Goal: Task Accomplishment & Management: Manage account settings

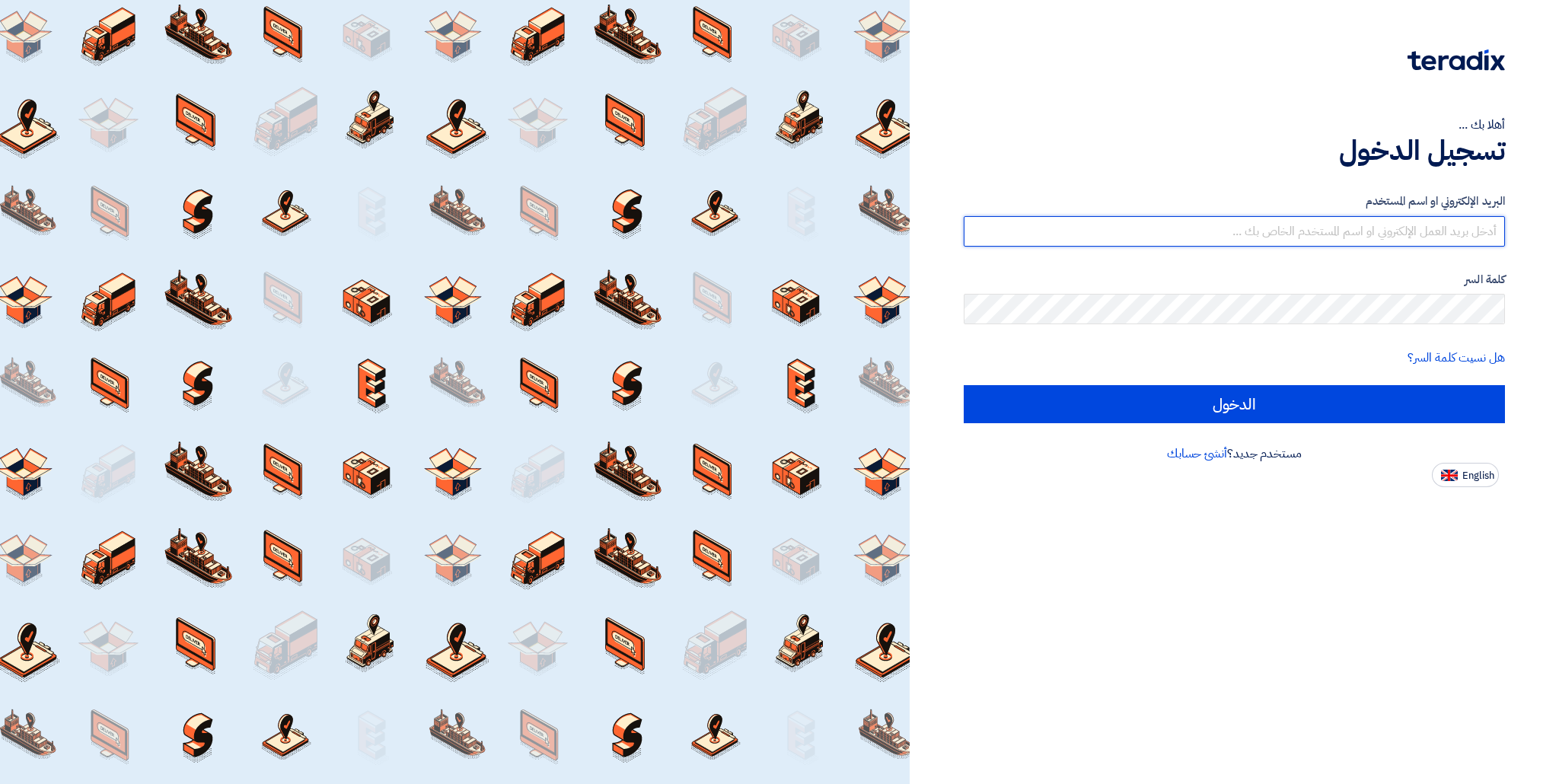
click at [1235, 229] on input "text" at bounding box center [1234, 231] width 541 height 31
type input "[EMAIL_ADDRESS][DOMAIN_NAME]"
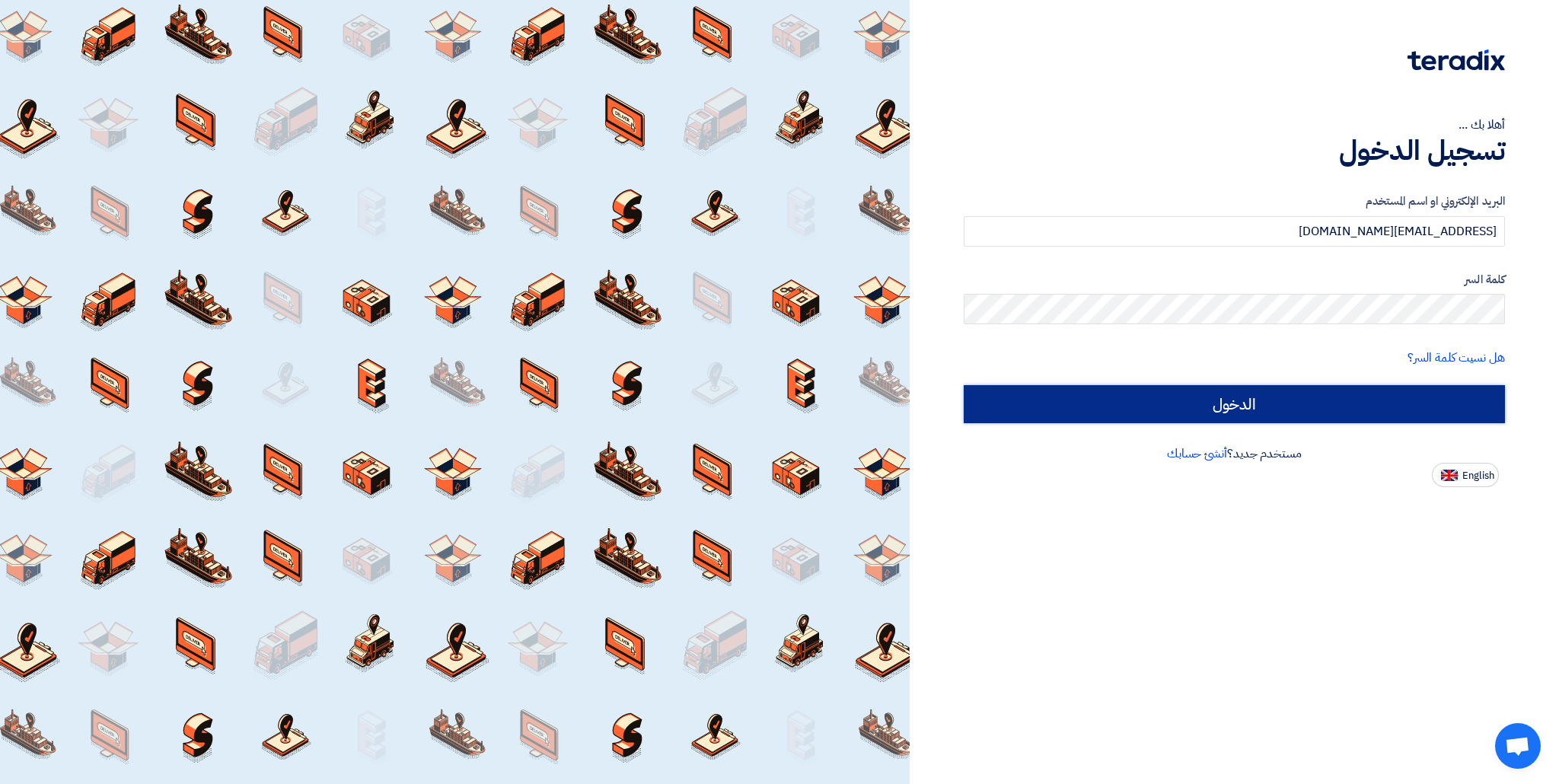
click at [1119, 409] on input "الدخول" at bounding box center [1234, 403] width 541 height 38
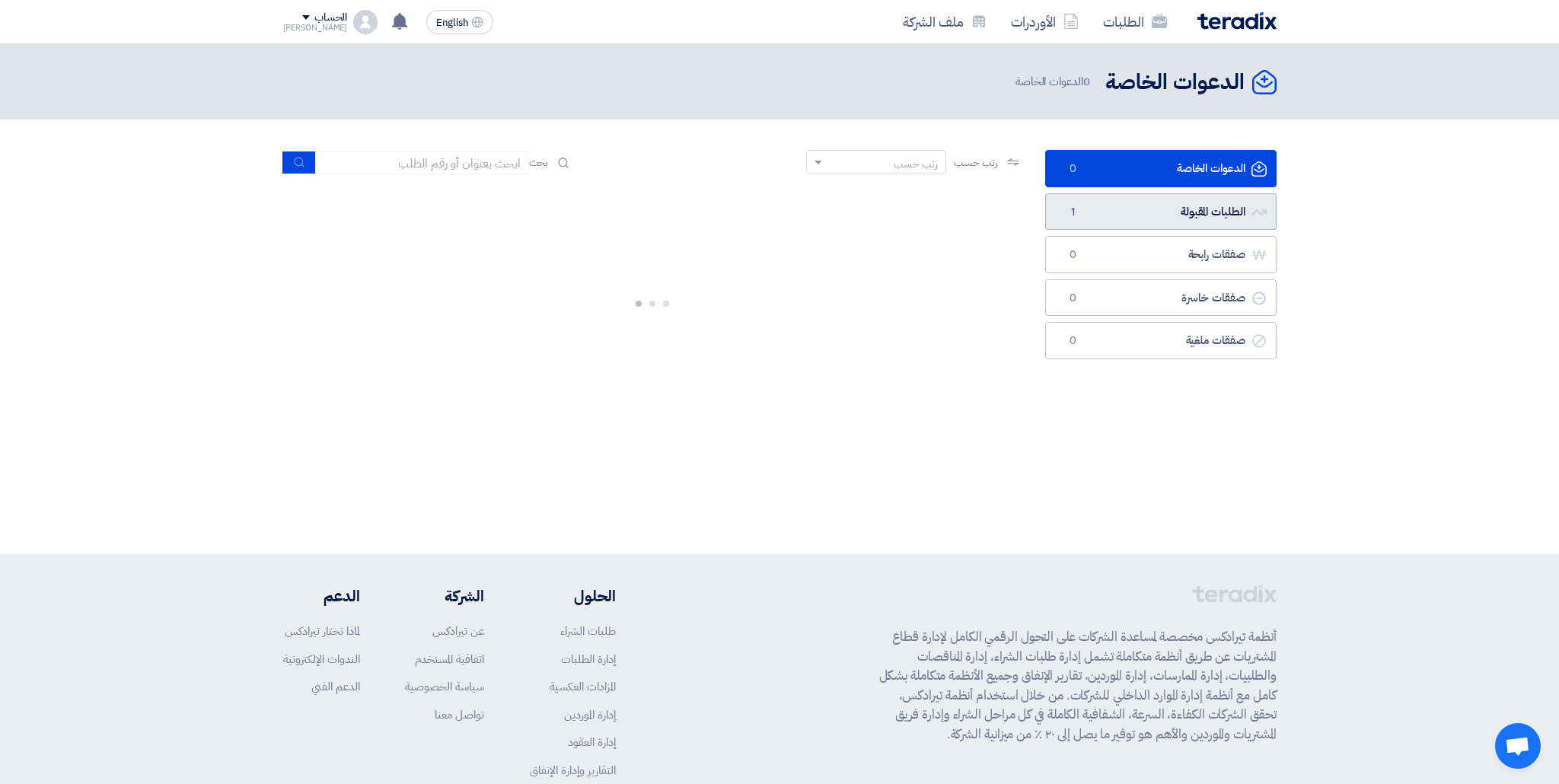
click at [1115, 218] on link "الطلبات المقبولة الطلبات المقبولة 1" at bounding box center [1161, 213] width 231 height 38
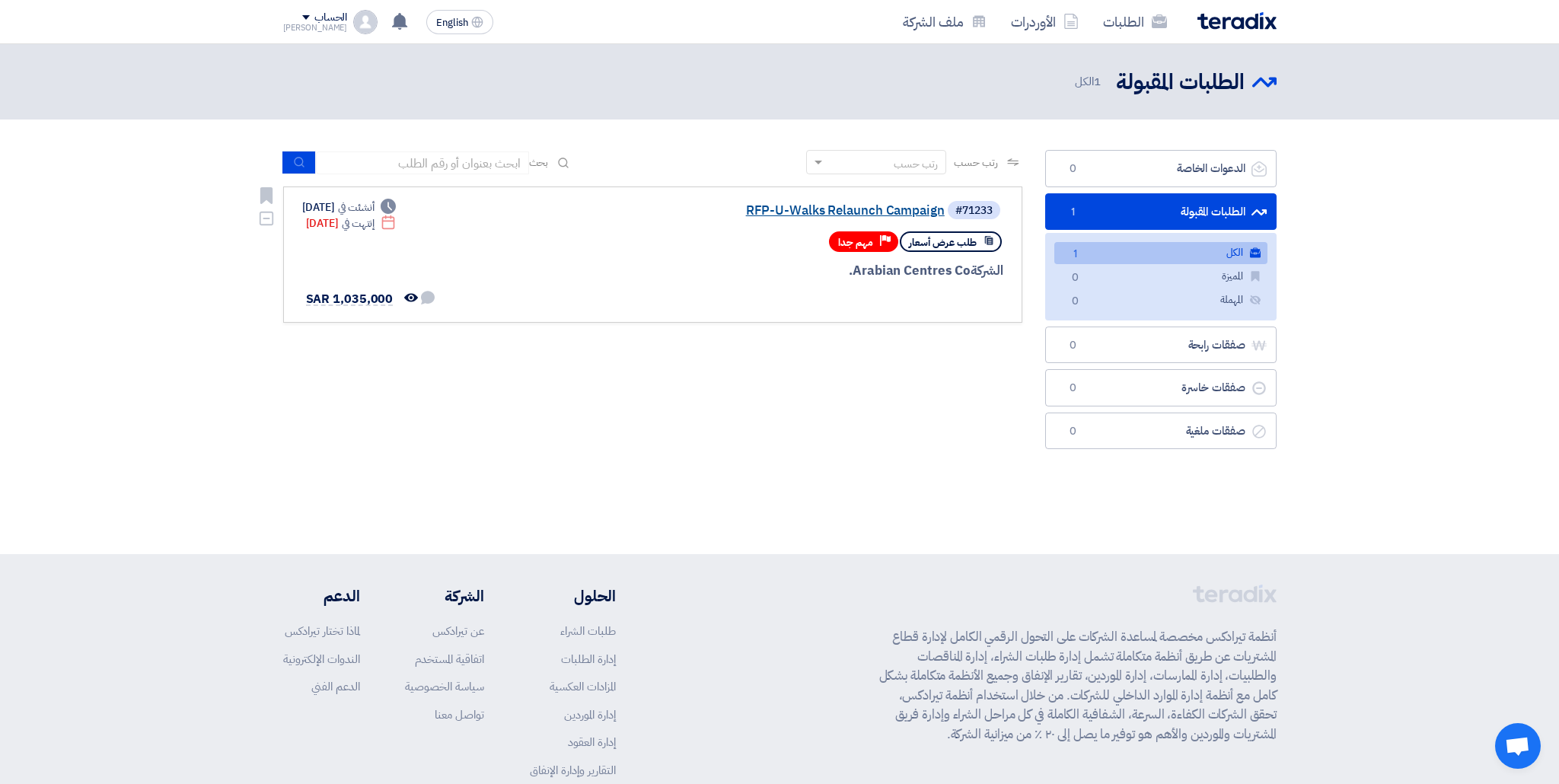
click at [770, 216] on link "RFP-U-Walks Relaunch Campaign" at bounding box center [792, 211] width 305 height 14
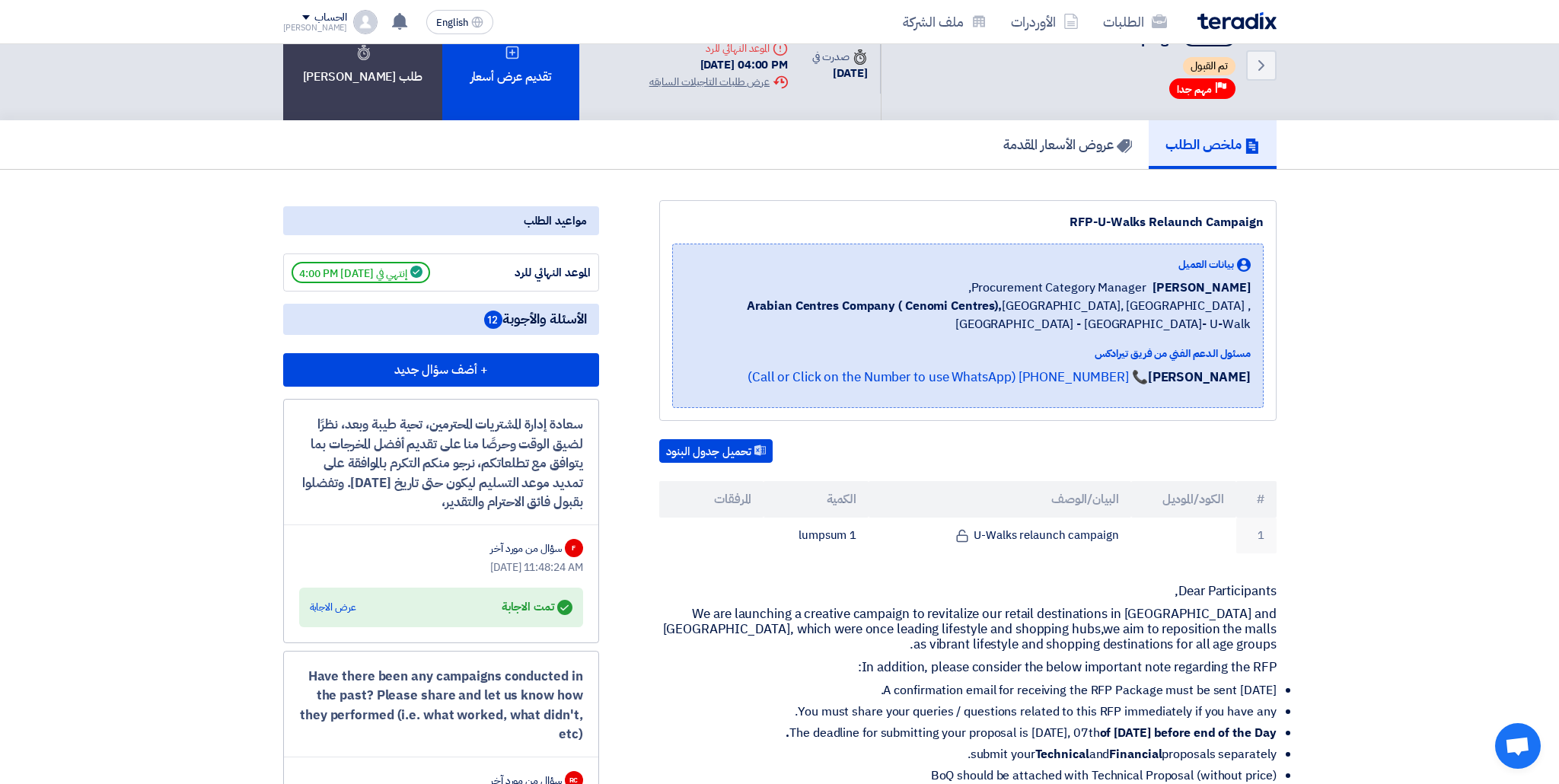
scroll to position [38, 0]
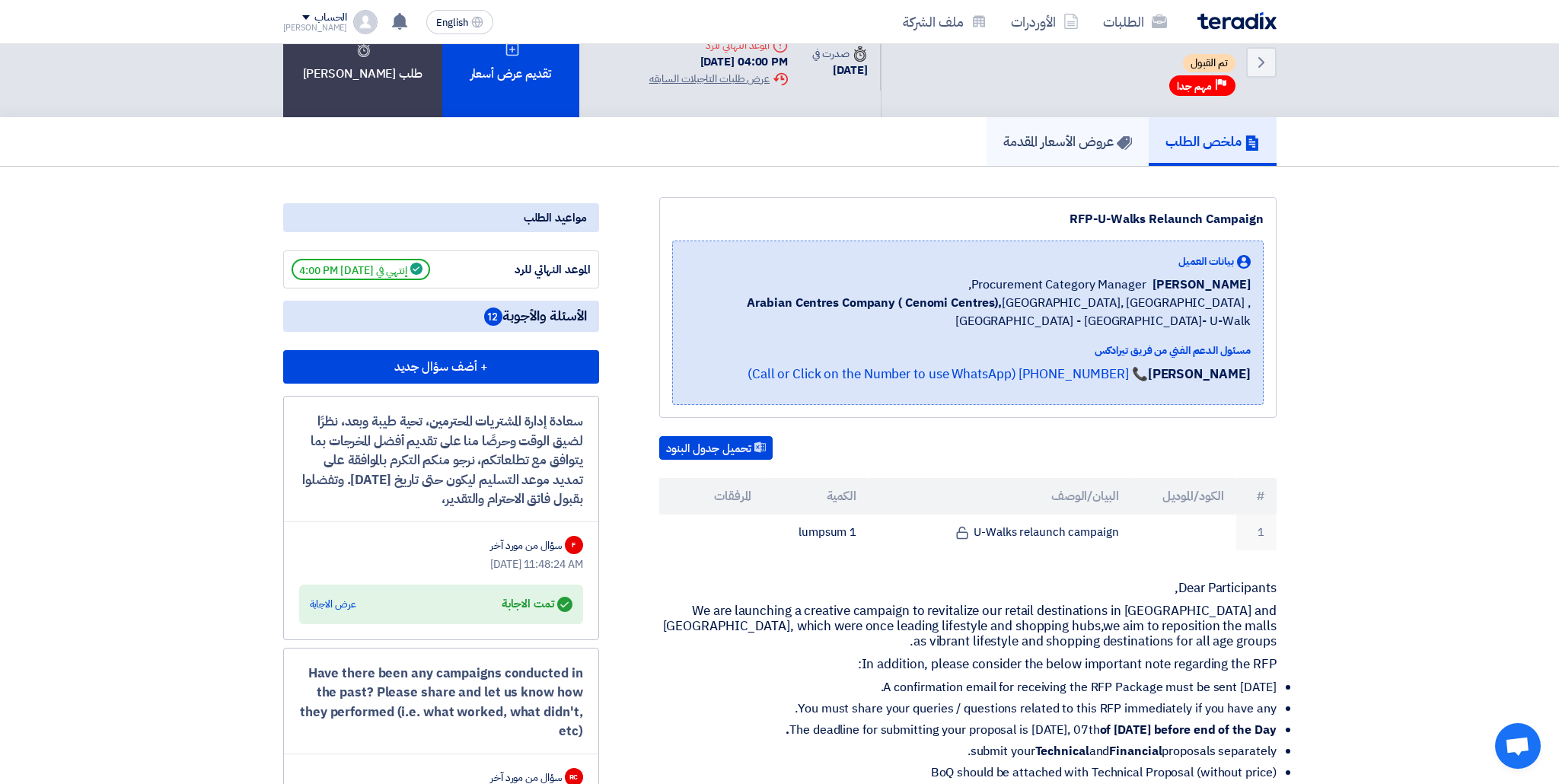
click at [1100, 155] on link "عروض الأسعار المقدمة" at bounding box center [1068, 141] width 162 height 48
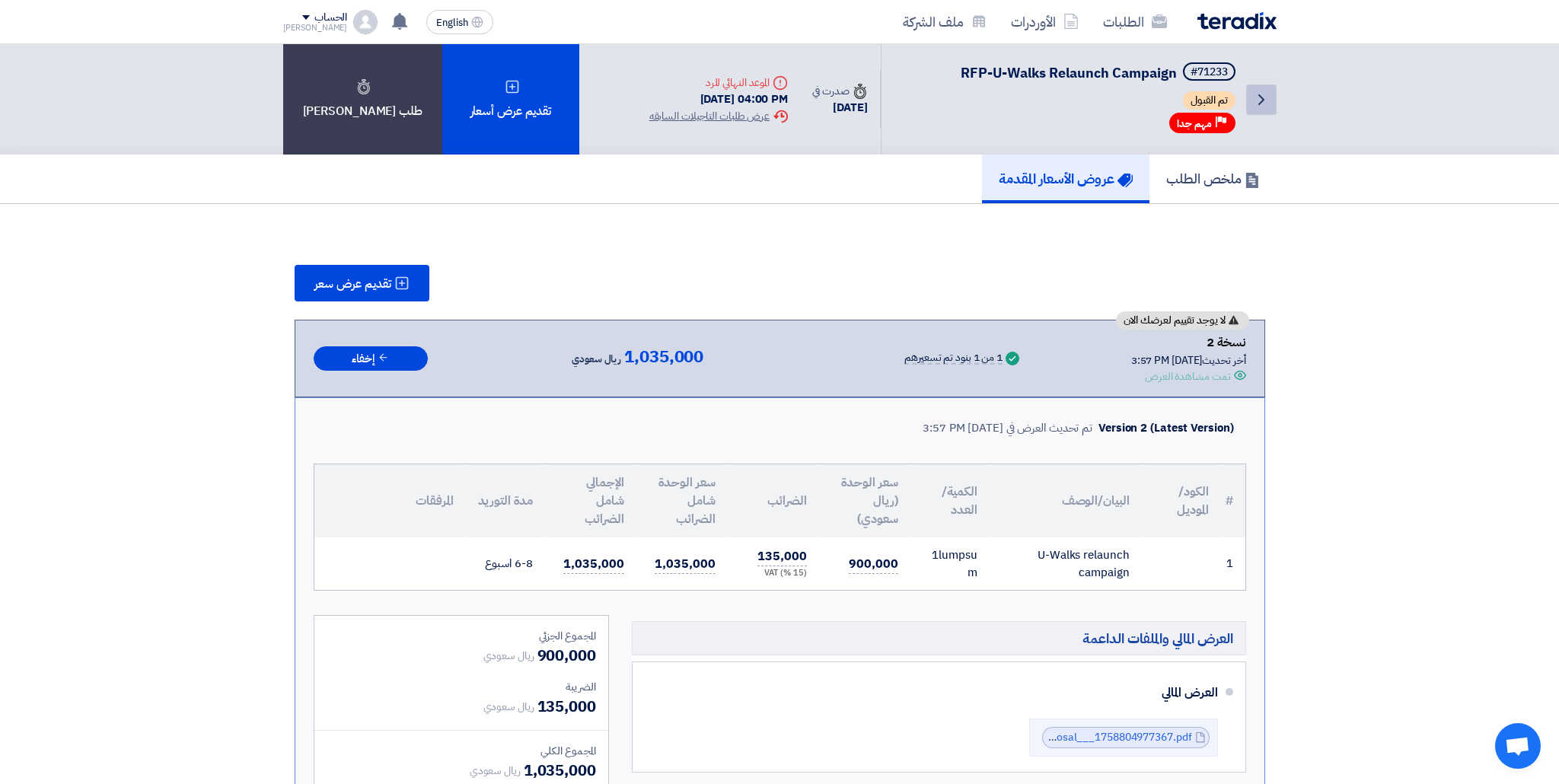
click at [1248, 107] on link "Back" at bounding box center [1261, 99] width 31 height 31
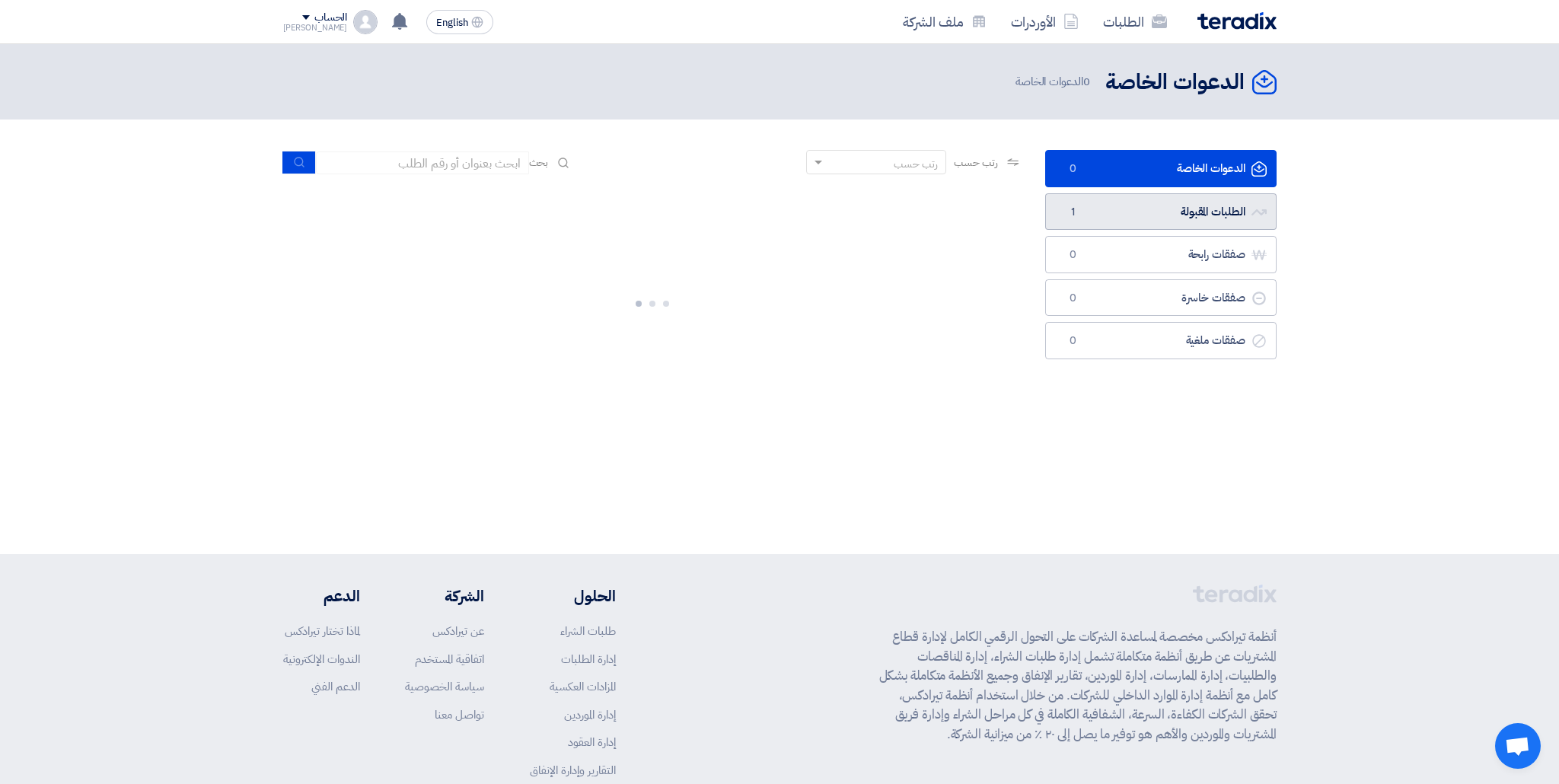
click at [1117, 223] on link "الطلبات المقبولة الطلبات المقبولة 1" at bounding box center [1161, 213] width 231 height 38
